Goal: Task Accomplishment & Management: Complete application form

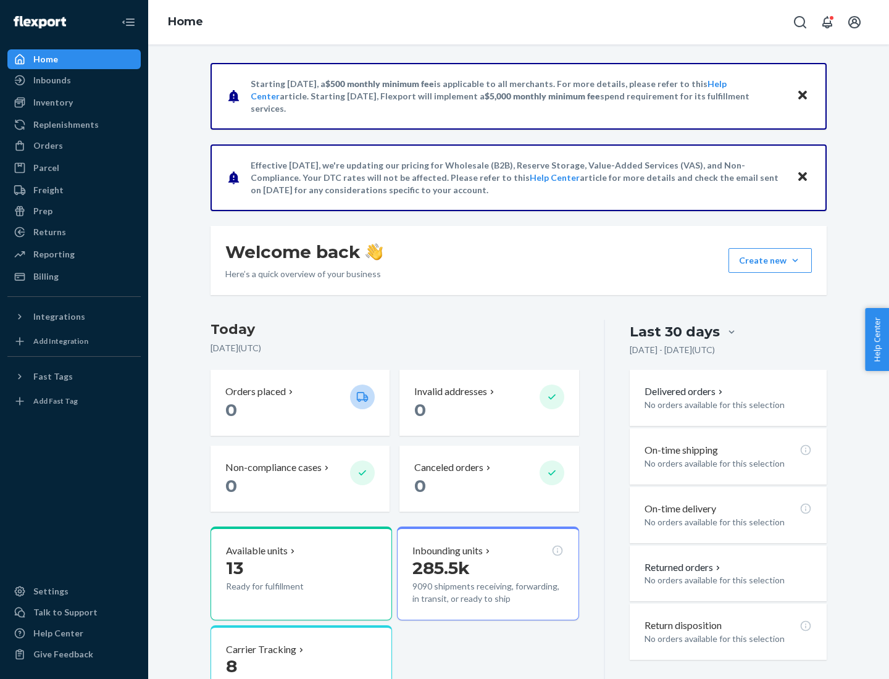
click at [795, 261] on button "Create new Create new inbound Create new order Create new product" at bounding box center [770, 260] width 83 height 25
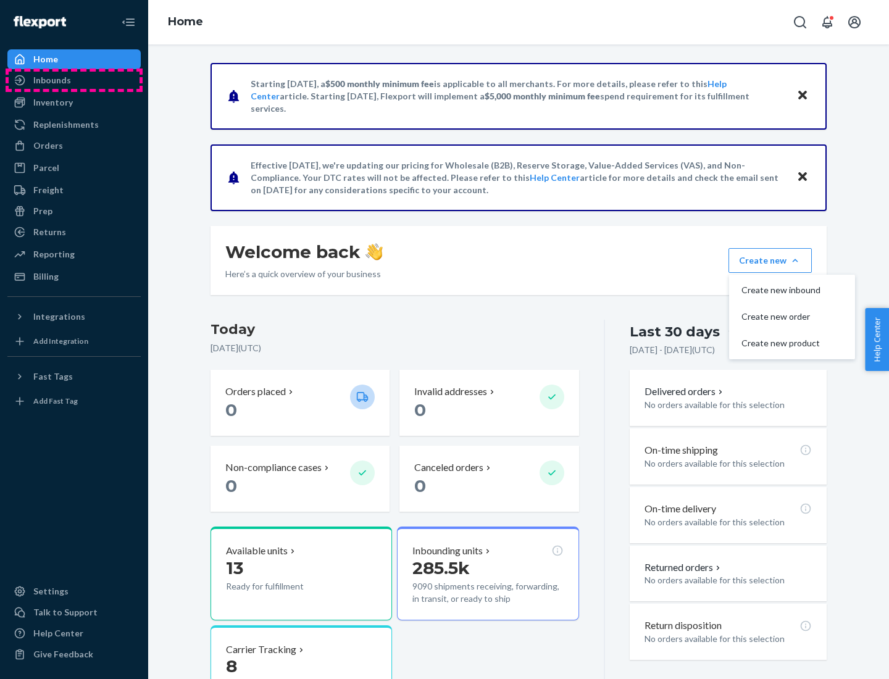
click at [74, 80] on div "Inbounds" at bounding box center [74, 80] width 131 height 17
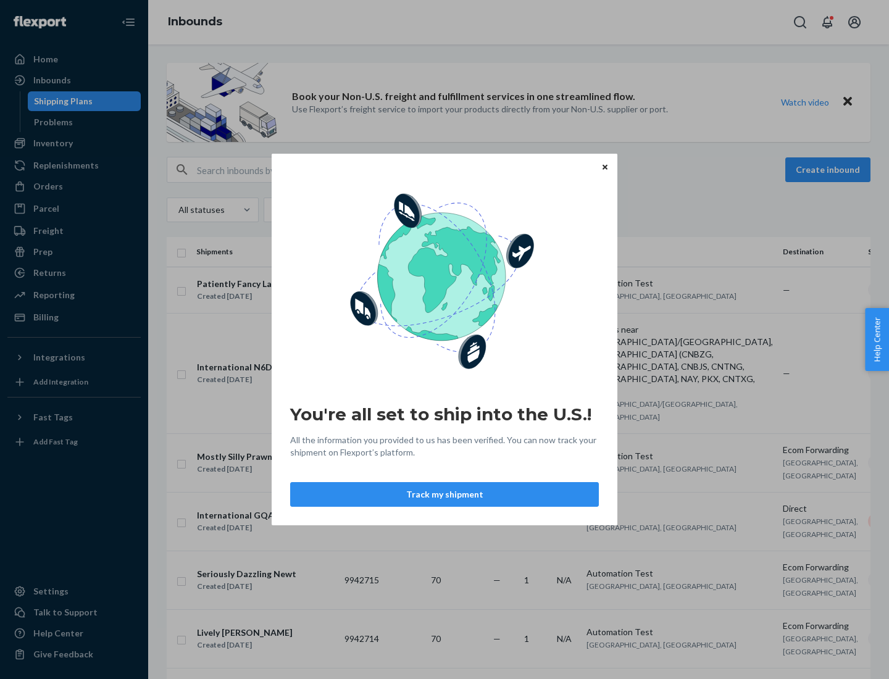
click at [74, 143] on div "You're all set to ship into the U.S.! All the information you provided to us ha…" at bounding box center [444, 339] width 889 height 679
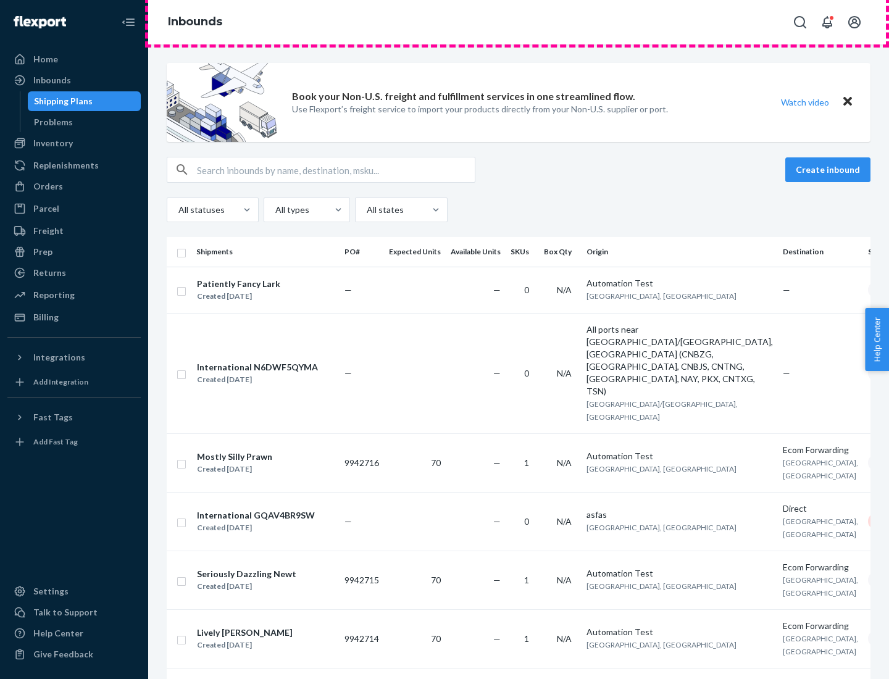
click at [519, 22] on div "Inbounds" at bounding box center [518, 22] width 741 height 44
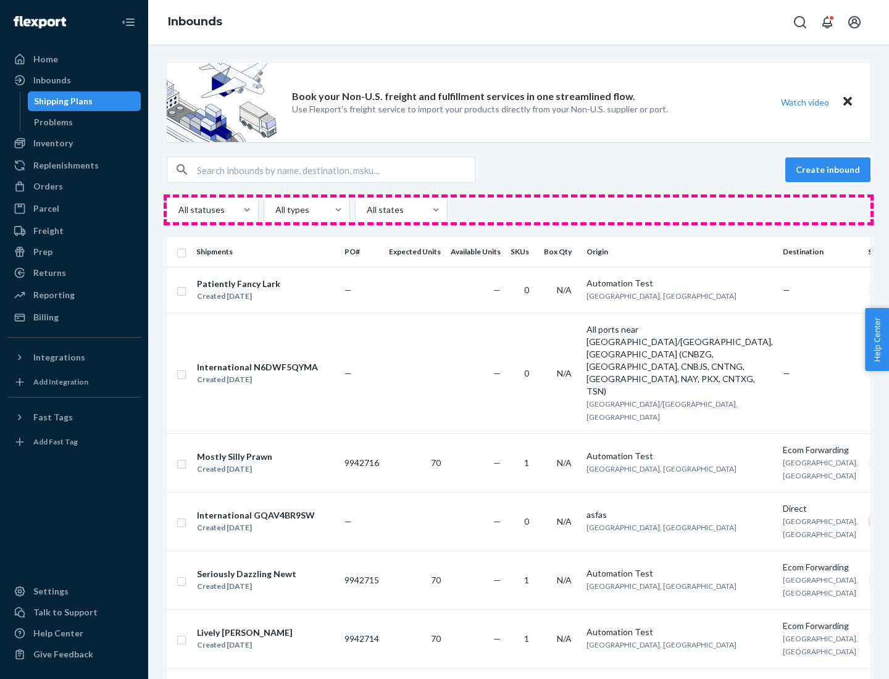
click at [519, 210] on div "All statuses All types All states" at bounding box center [519, 210] width 704 height 25
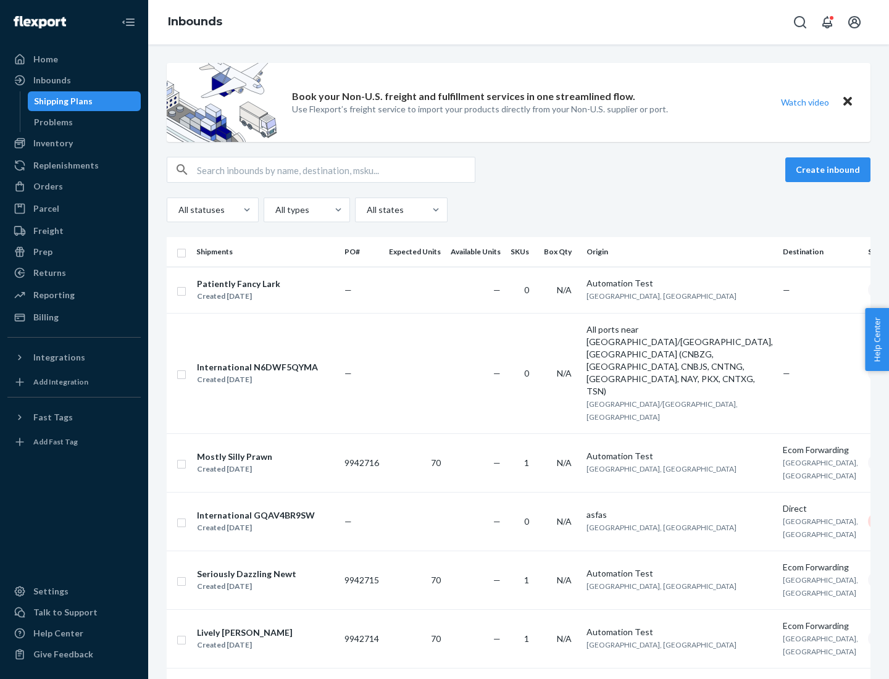
click at [61, 101] on div "Shipping Plans" at bounding box center [63, 101] width 59 height 12
click at [830, 170] on button "Create inbound" at bounding box center [828, 169] width 85 height 25
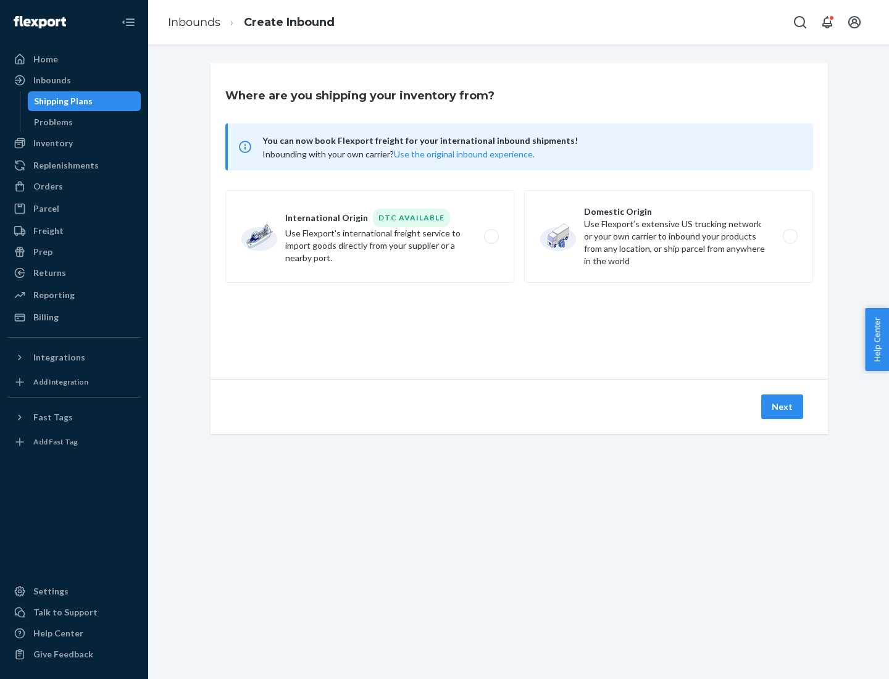
click at [370, 237] on label "International Origin DTC Available Use Flexport's international freight service…" at bounding box center [369, 236] width 289 height 93
click at [491, 237] on input "International Origin DTC Available Use Flexport's international freight service…" at bounding box center [495, 237] width 8 height 8
radio input "true"
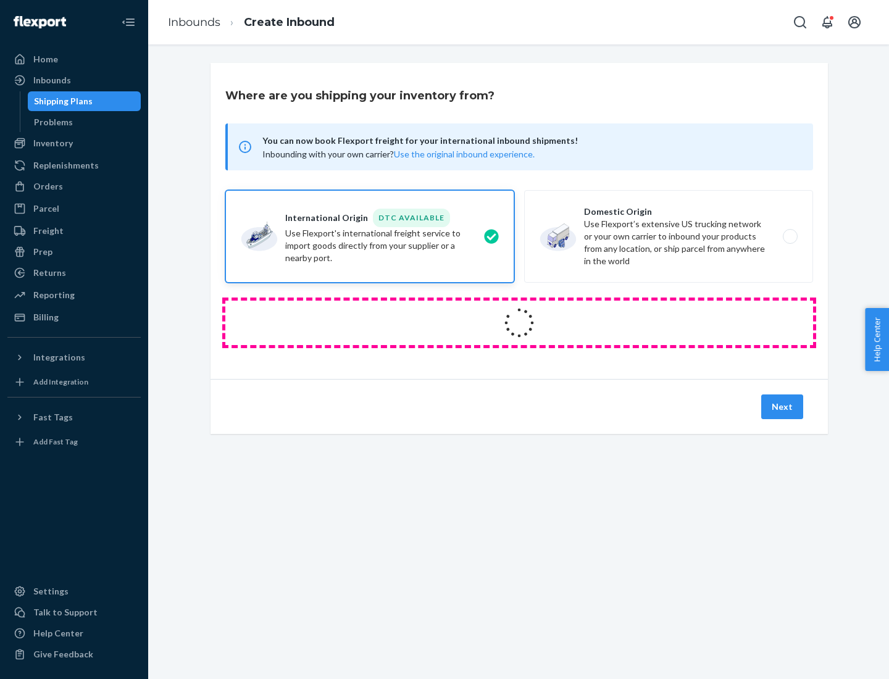
click at [519, 323] on icon at bounding box center [519, 323] width 35 height 35
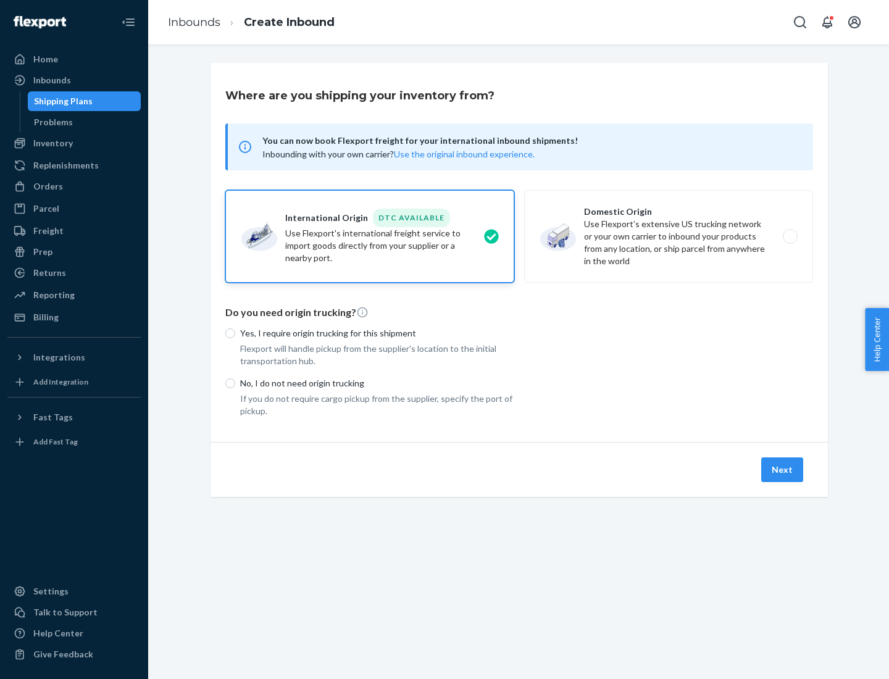
click at [377, 333] on p "Yes, I require origin trucking for this shipment" at bounding box center [377, 333] width 274 height 12
click at [235, 333] on input "Yes, I require origin trucking for this shipment" at bounding box center [230, 334] width 10 height 10
radio input "true"
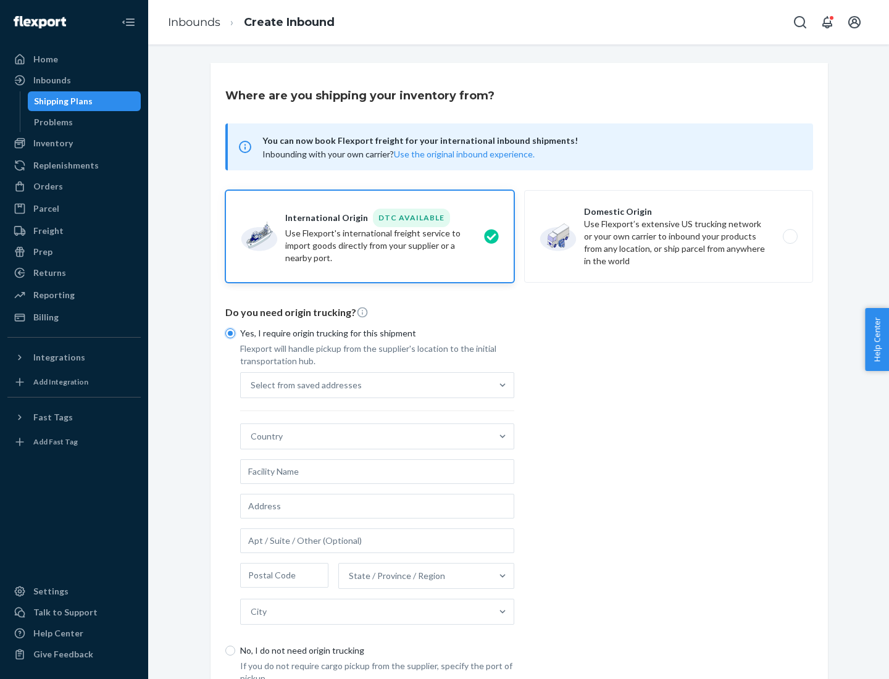
scroll to position [23, 0]
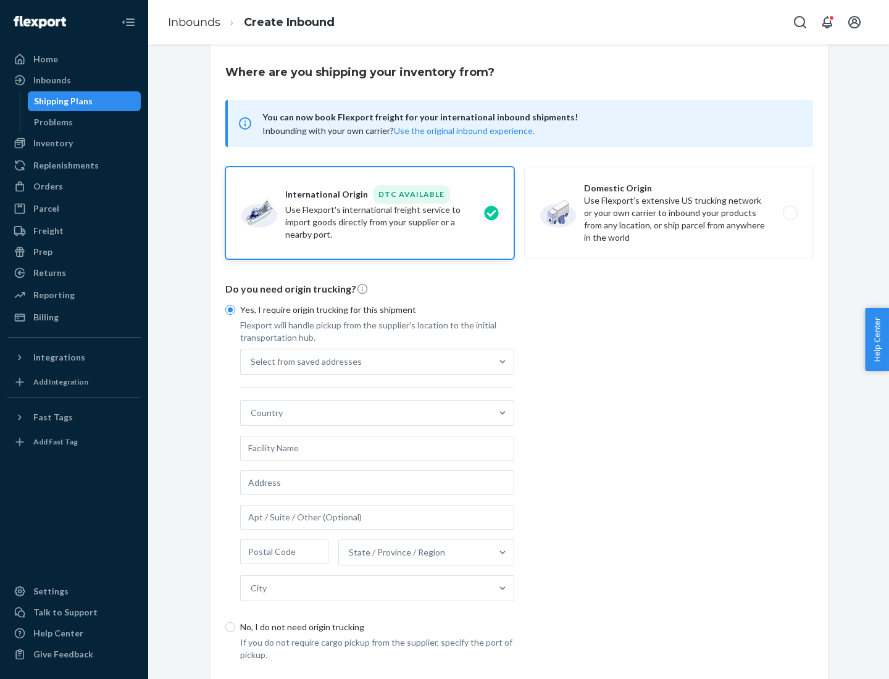
click at [366, 361] on div "Select from saved addresses" at bounding box center [366, 362] width 251 height 25
click at [252, 361] on input "Select from saved addresses" at bounding box center [251, 362] width 1 height 12
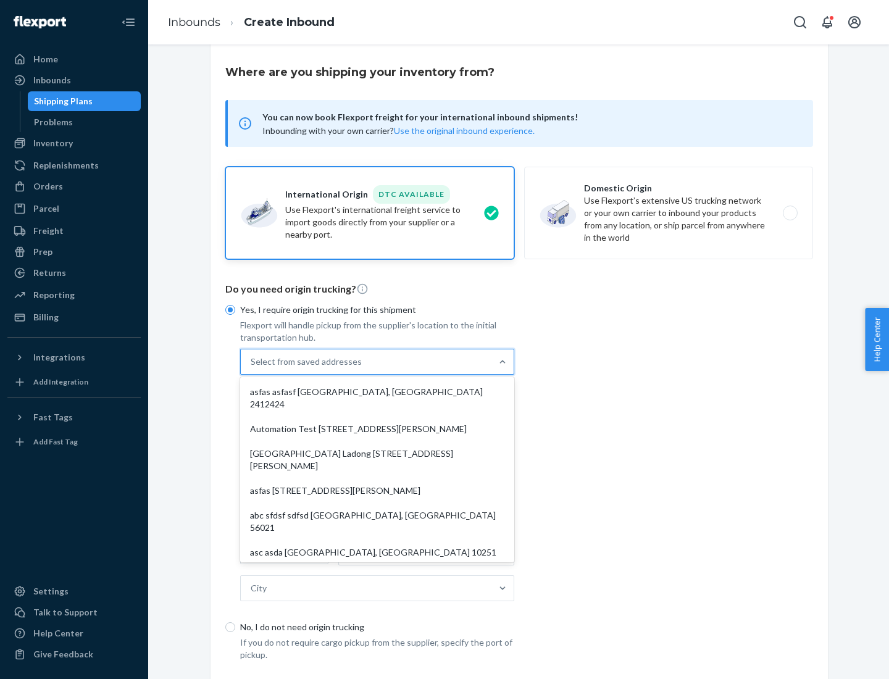
scroll to position [54, 0]
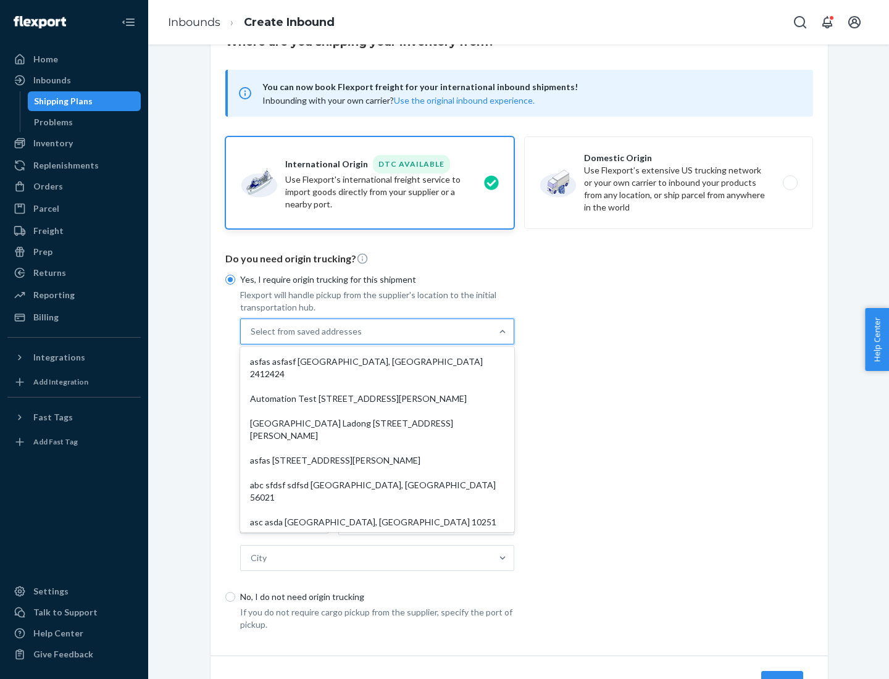
click at [377, 361] on div "asfas asfasf [GEOGRAPHIC_DATA], [GEOGRAPHIC_DATA] 2412424" at bounding box center [377, 368] width 269 height 37
click at [252, 338] on input "option asfas asfasf [GEOGRAPHIC_DATA], [GEOGRAPHIC_DATA] 2412424 focused, 1 of …" at bounding box center [251, 331] width 1 height 12
type input "asfas"
type input "asfasf"
type input "2412424"
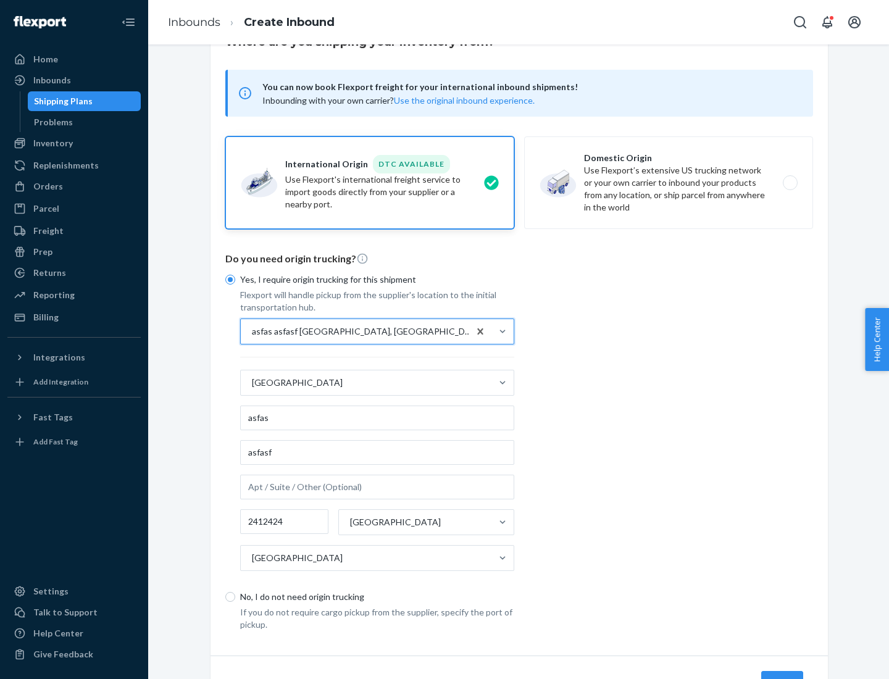
scroll to position [115, 0]
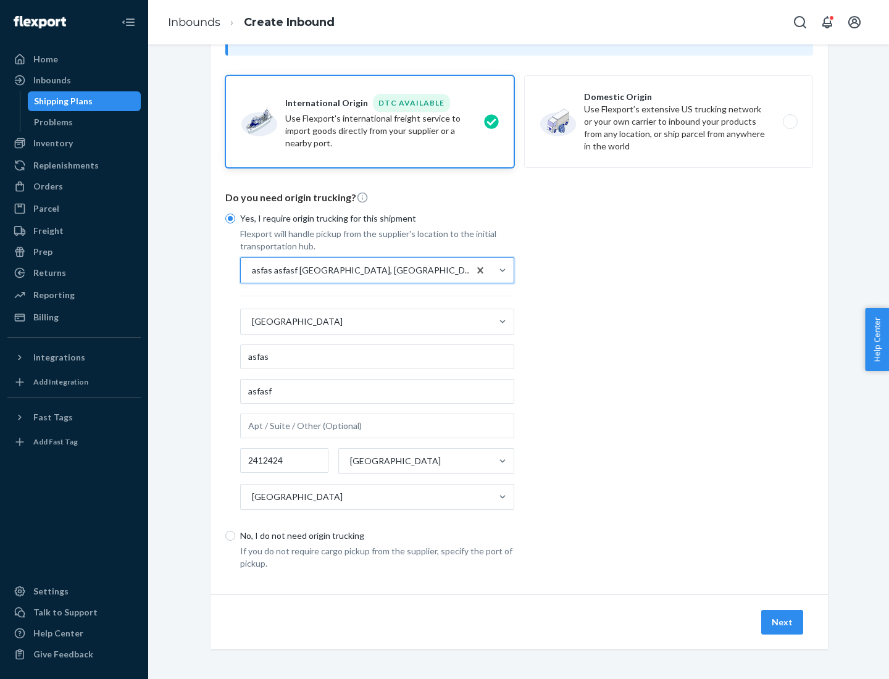
click at [783, 622] on button "Next" at bounding box center [782, 622] width 42 height 25
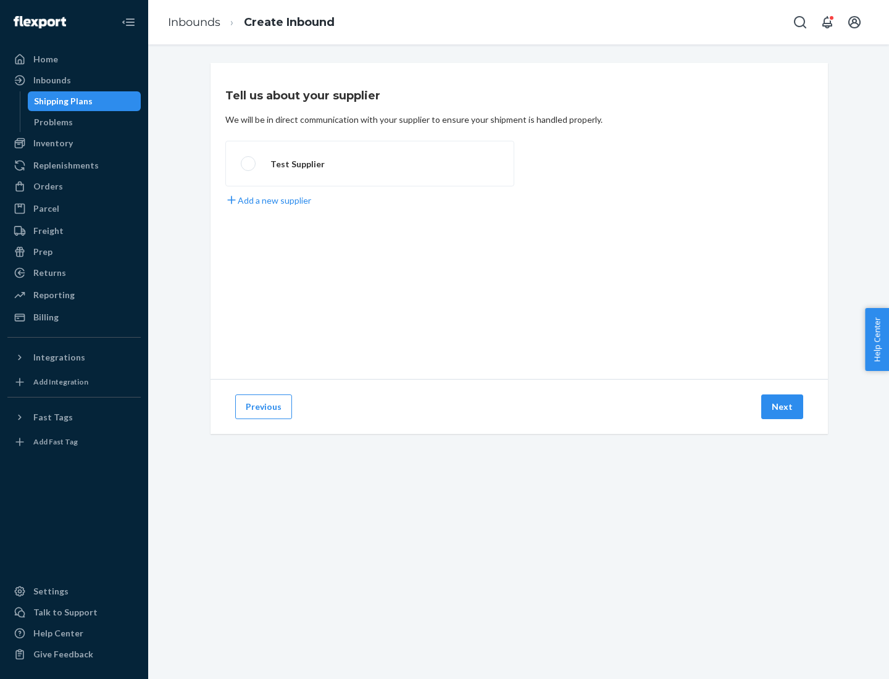
click at [370, 164] on label "Test Supplier" at bounding box center [369, 164] width 289 height 46
click at [249, 164] on input "Test Supplier" at bounding box center [245, 164] width 8 height 8
radio input "true"
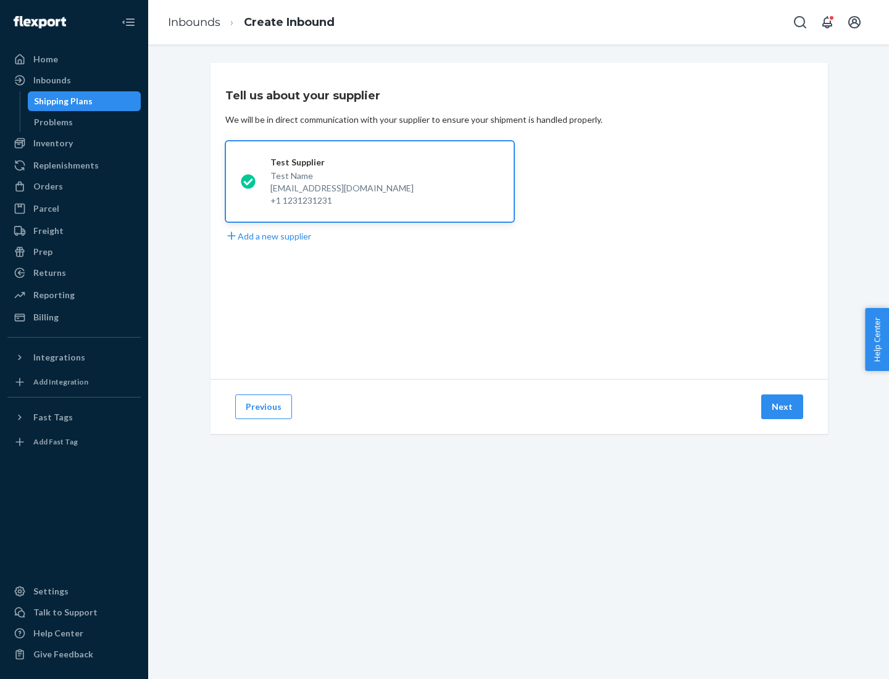
click at [783, 407] on button "Next" at bounding box center [782, 407] width 42 height 25
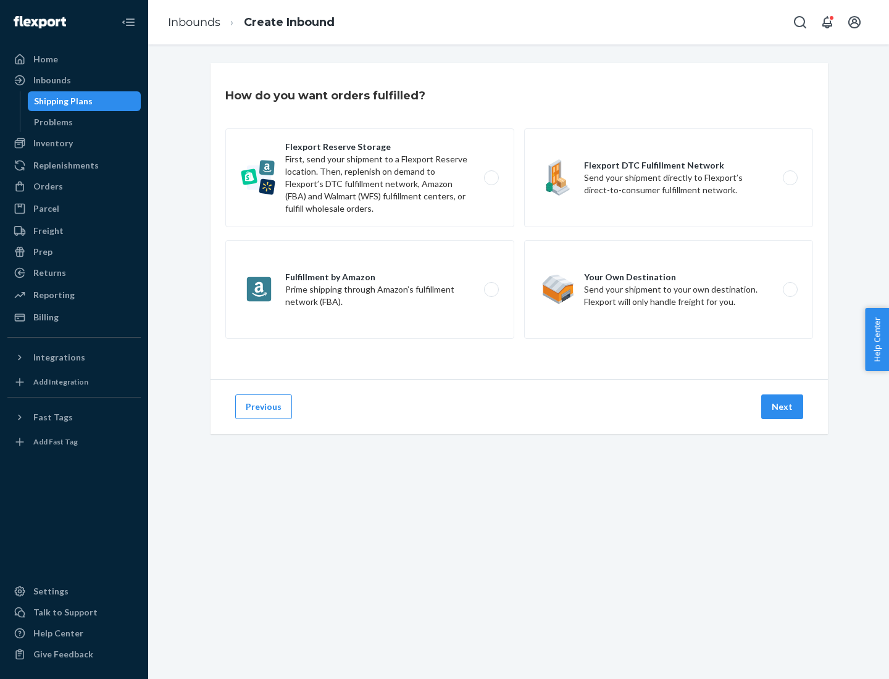
click at [370, 290] on label "Fulfillment by Amazon Prime shipping through Amazon’s fulfillment network (FBA)." at bounding box center [369, 289] width 289 height 99
click at [491, 290] on input "Fulfillment by Amazon Prime shipping through Amazon’s fulfillment network (FBA)." at bounding box center [495, 290] width 8 height 8
radio input "true"
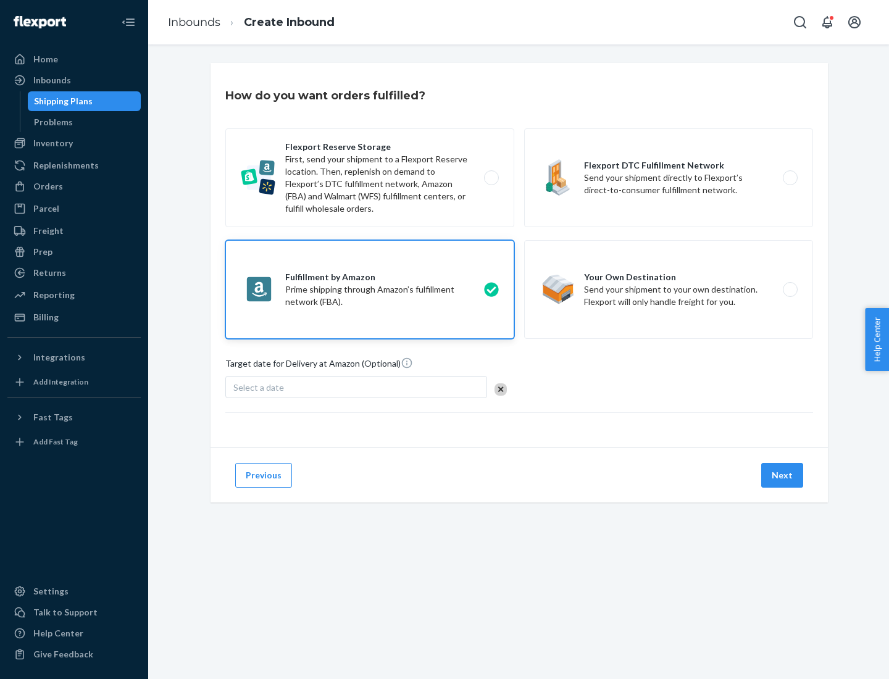
click at [783, 476] on button "Next" at bounding box center [782, 475] width 42 height 25
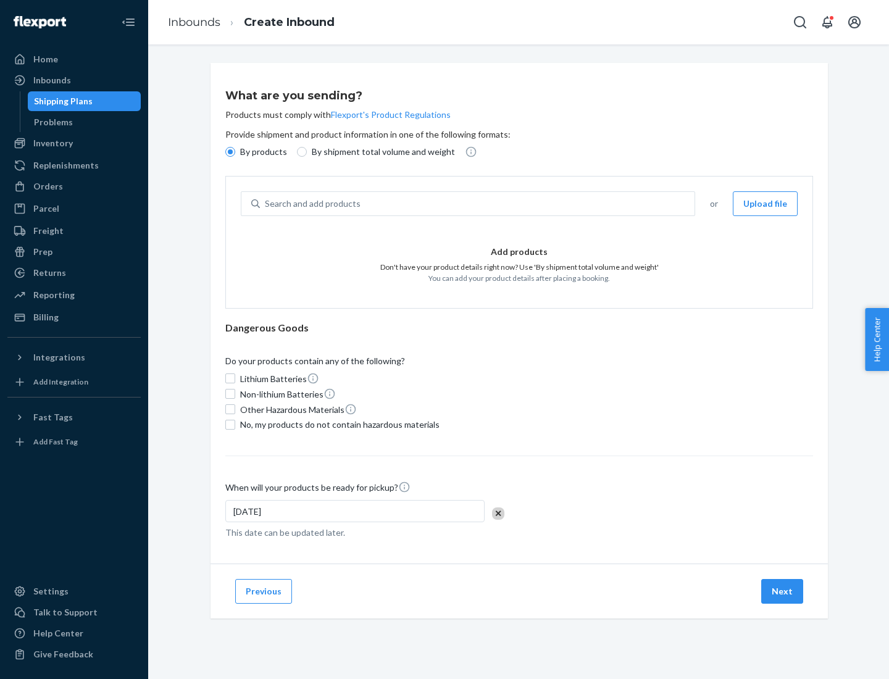
click at [380, 152] on p "By shipment total volume and weight" at bounding box center [383, 152] width 143 height 12
click at [307, 152] on input "By shipment total volume and weight" at bounding box center [302, 152] width 10 height 10
radio input "true"
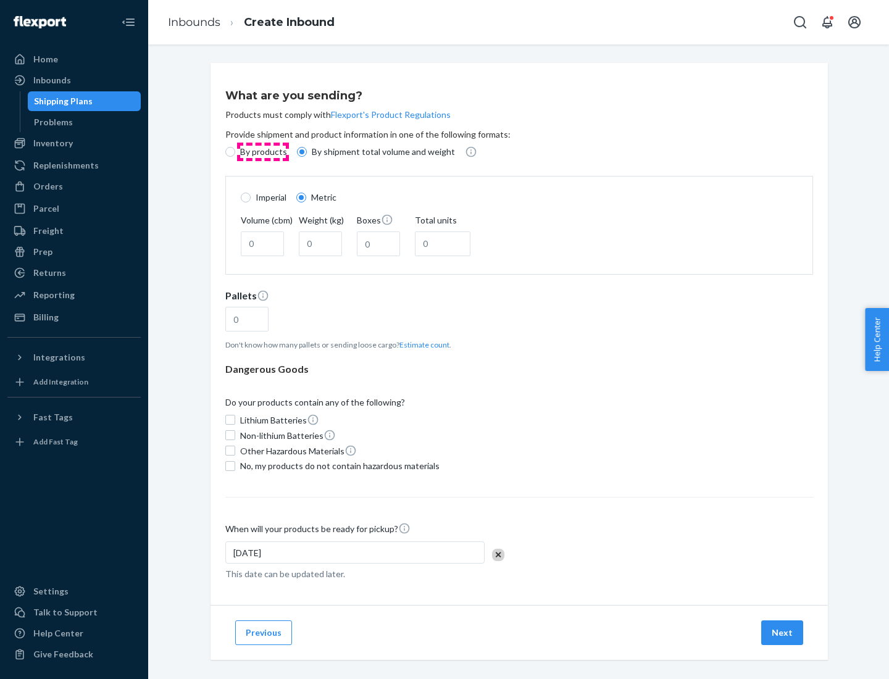
click at [262, 152] on p "By products" at bounding box center [263, 152] width 47 height 12
click at [235, 152] on input "By products" at bounding box center [230, 152] width 10 height 10
radio input "true"
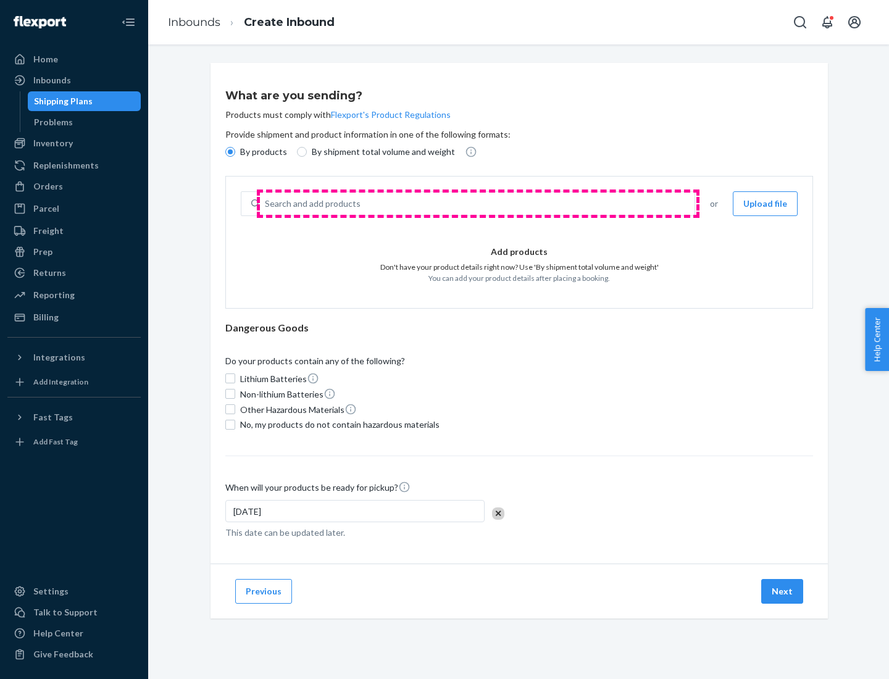
click at [478, 204] on div "Search and add products" at bounding box center [477, 204] width 435 height 22
click at [266, 204] on input "Search and add products" at bounding box center [265, 204] width 1 height 12
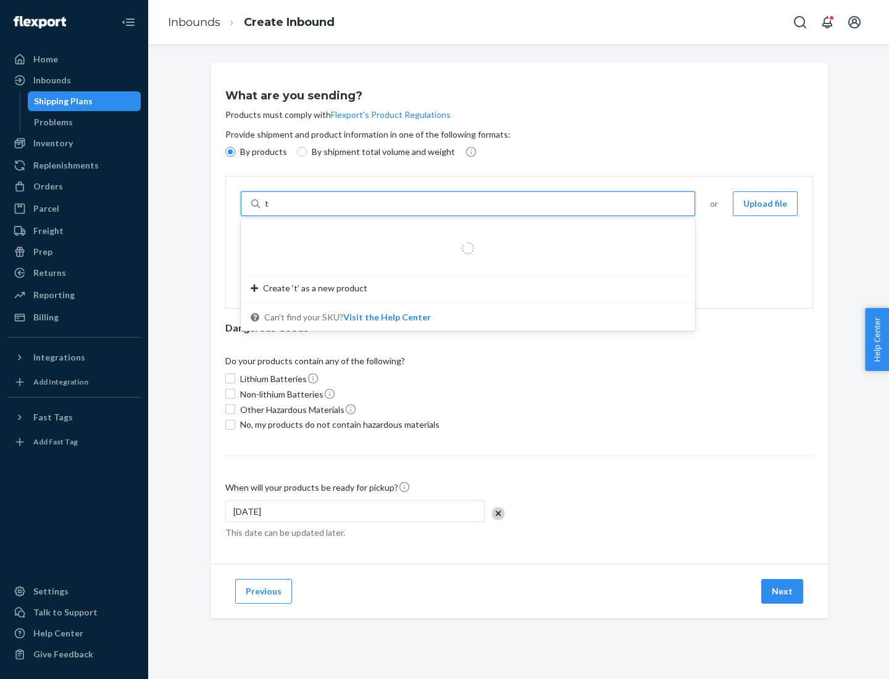
type input "test"
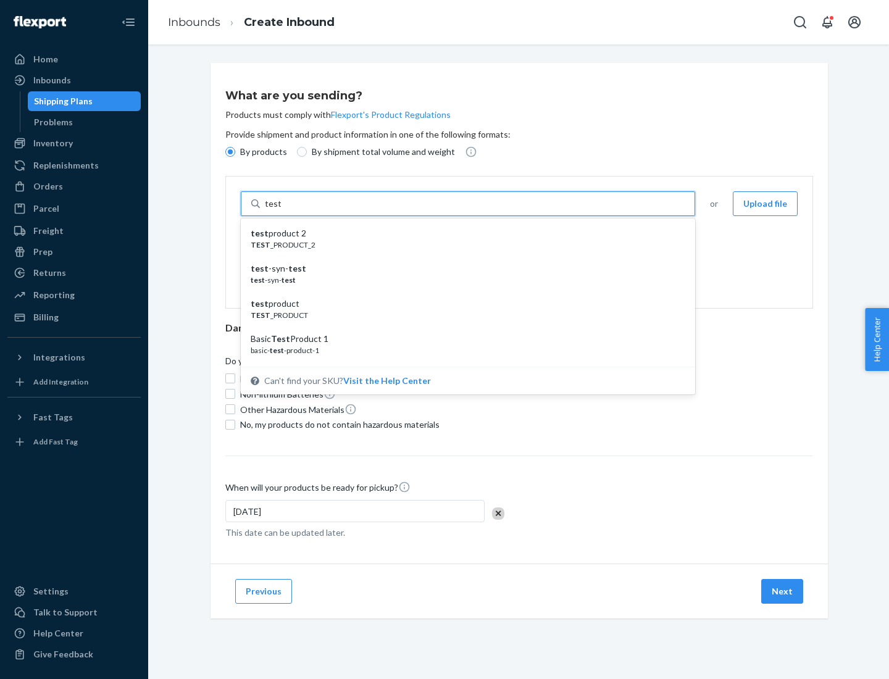
click at [464, 233] on div "test product 2" at bounding box center [463, 233] width 425 height 12
click at [281, 210] on input "test" at bounding box center [273, 204] width 16 height 12
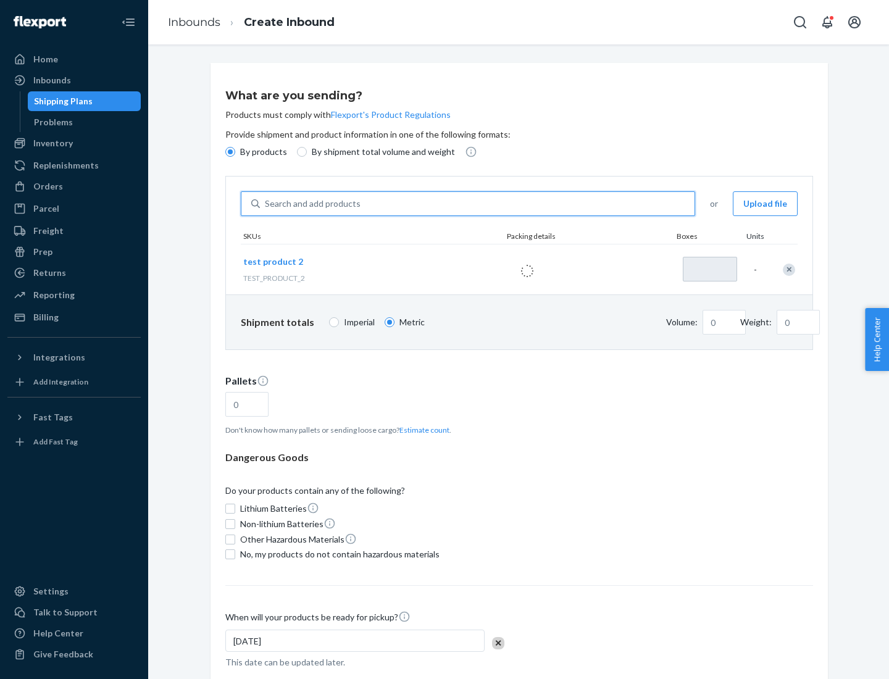
type input "1"
type input "0.02"
type input "22.23"
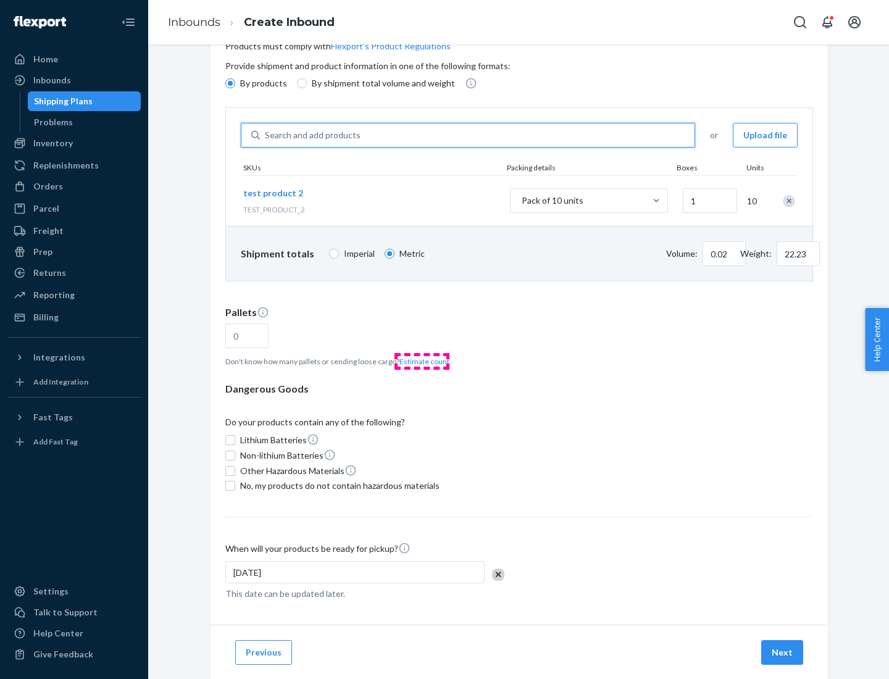
click at [422, 361] on button "Estimate count" at bounding box center [425, 361] width 50 height 10
type input "1"
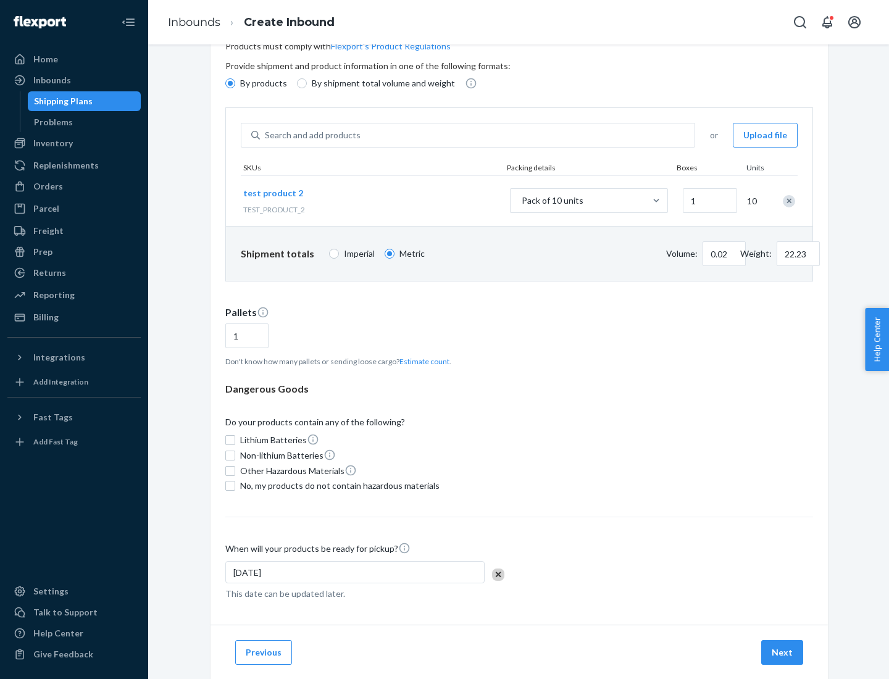
scroll to position [99, 0]
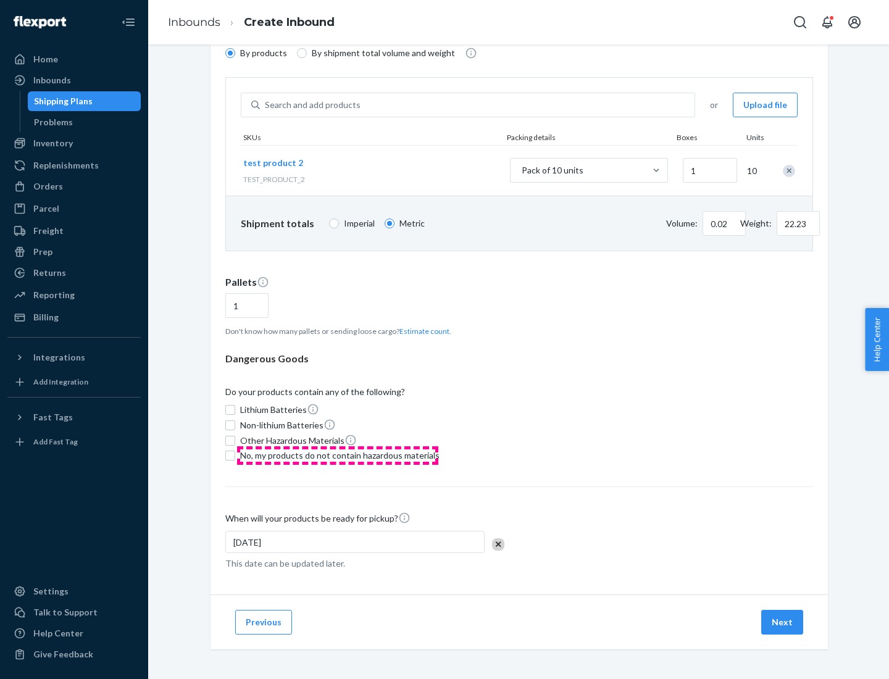
click at [338, 456] on span "No, my products do not contain hazardous materials" at bounding box center [339, 456] width 199 height 12
click at [235, 456] on input "No, my products do not contain hazardous materials" at bounding box center [230, 456] width 10 height 10
checkbox input "true"
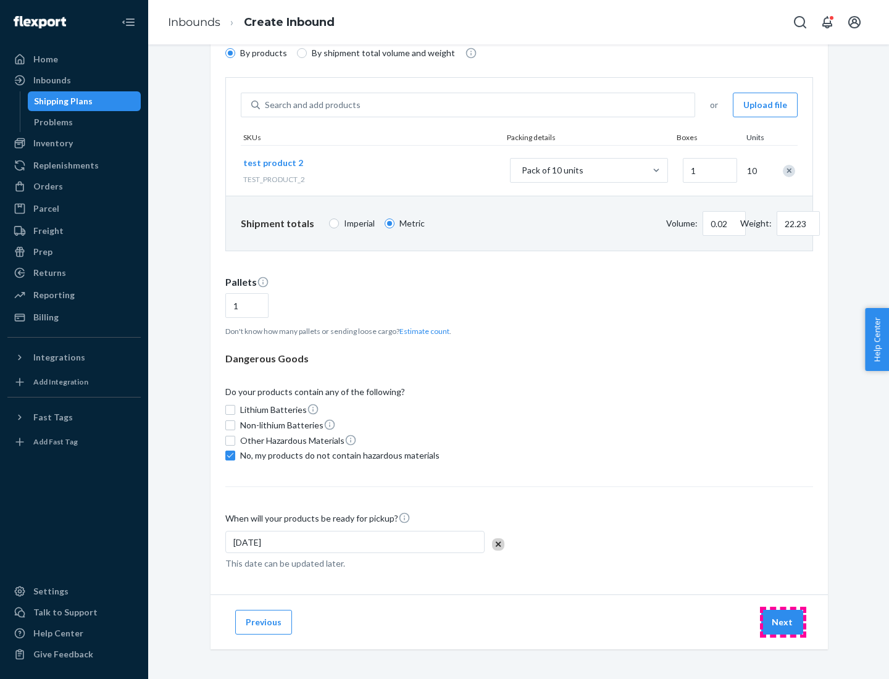
click at [783, 623] on button "Next" at bounding box center [782, 622] width 42 height 25
